Goal: Task Accomplishment & Management: Manage account settings

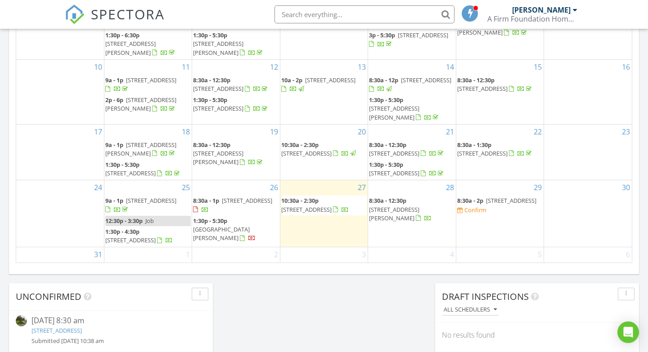
scroll to position [40, 0]
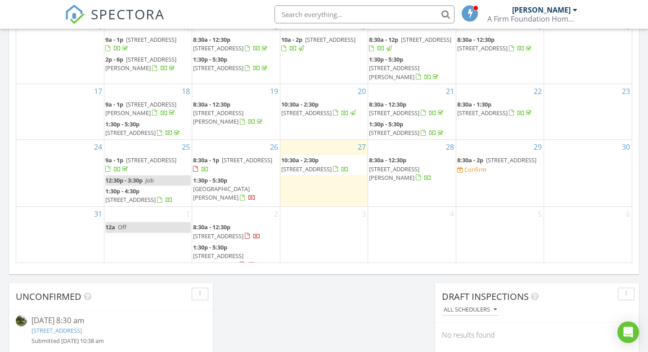
click at [477, 165] on span "8:30a - 2p [STREET_ADDRESS] Confirm" at bounding box center [499, 165] width 85 height 18
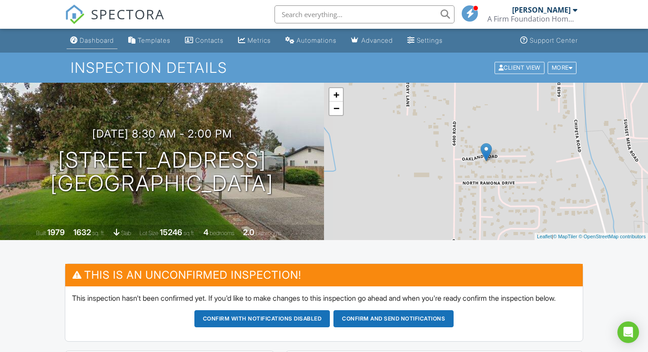
click at [103, 40] on div "Dashboard" at bounding box center [97, 40] width 34 height 8
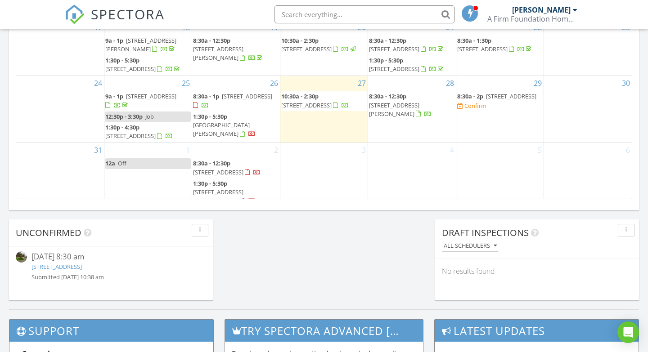
scroll to position [0, 0]
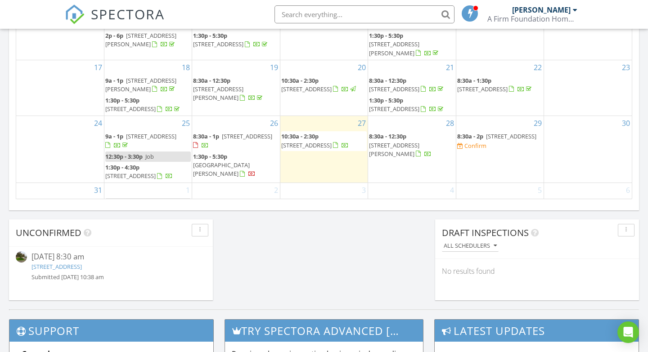
click at [225, 140] on span "[STREET_ADDRESS]" at bounding box center [247, 136] width 50 height 8
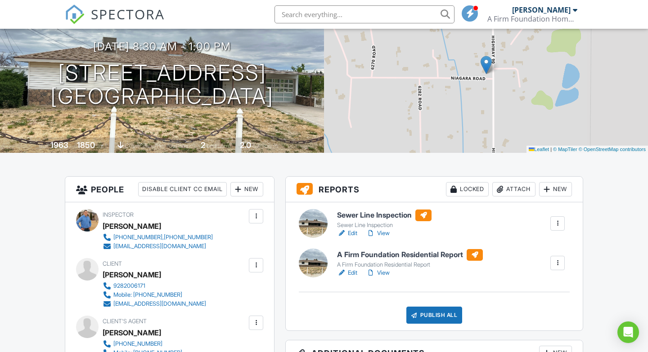
click at [351, 233] on link "Edit" at bounding box center [347, 233] width 20 height 9
